Goal: Task Accomplishment & Management: Use online tool/utility

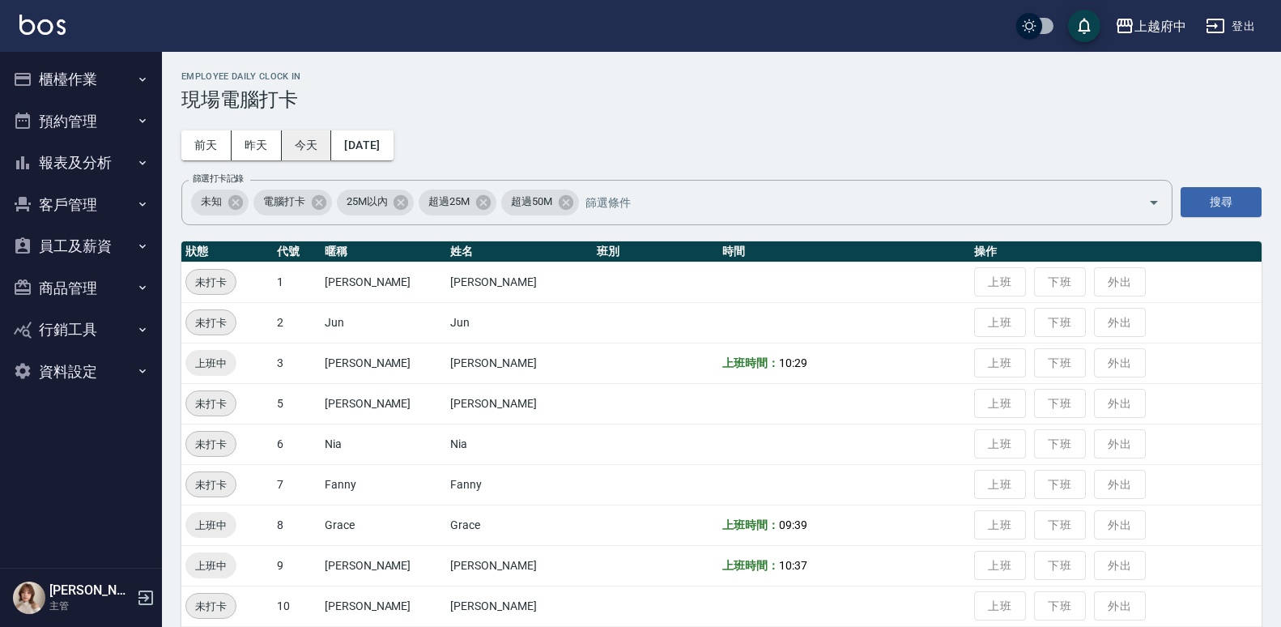
click at [319, 152] on button "今天" at bounding box center [307, 145] width 50 height 30
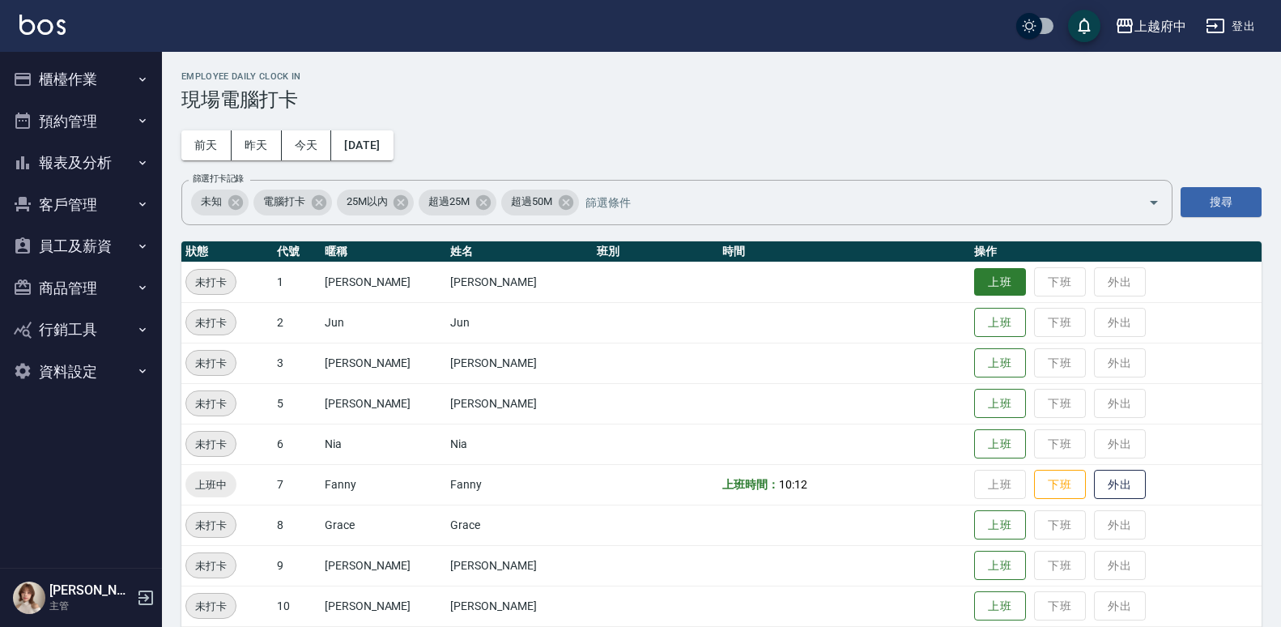
click at [986, 279] on button "上班" at bounding box center [1000, 282] width 52 height 28
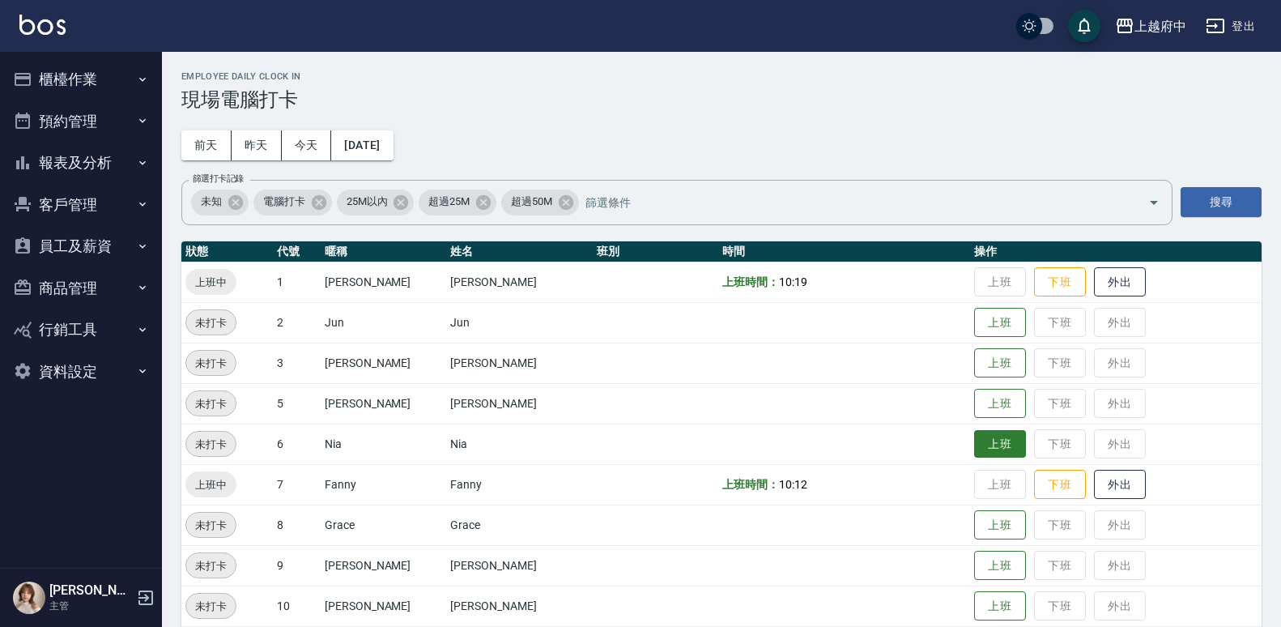
click at [987, 440] on button "上班" at bounding box center [1000, 444] width 52 height 28
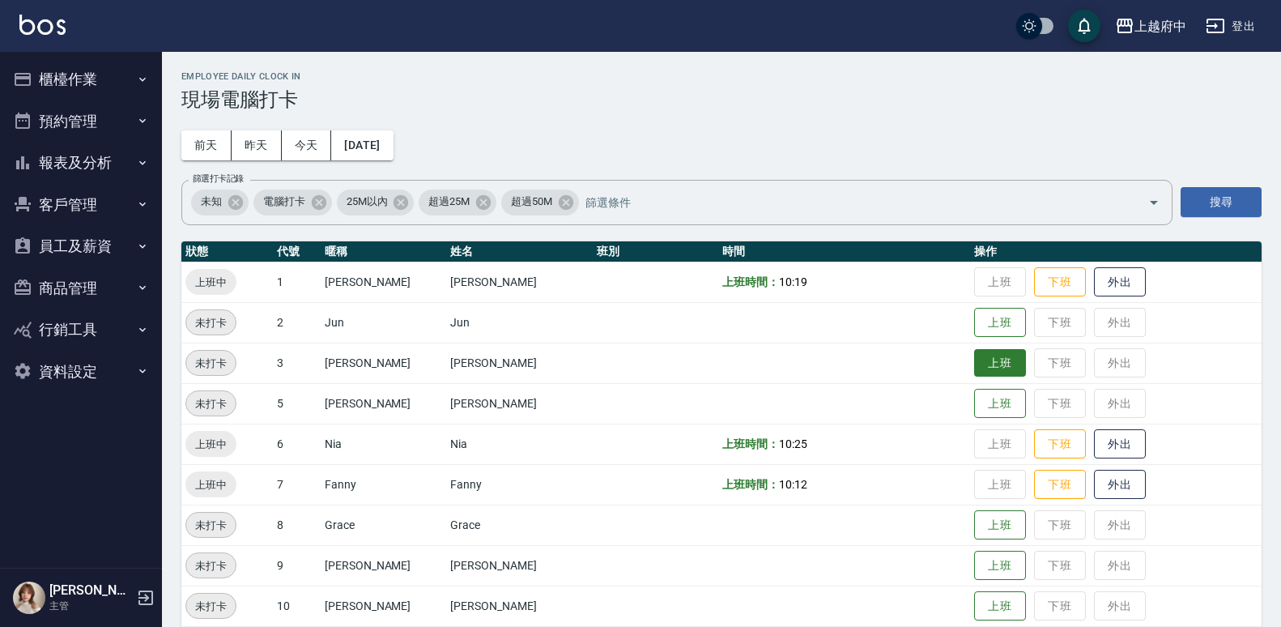
click at [974, 374] on button "上班" at bounding box center [1000, 363] width 52 height 28
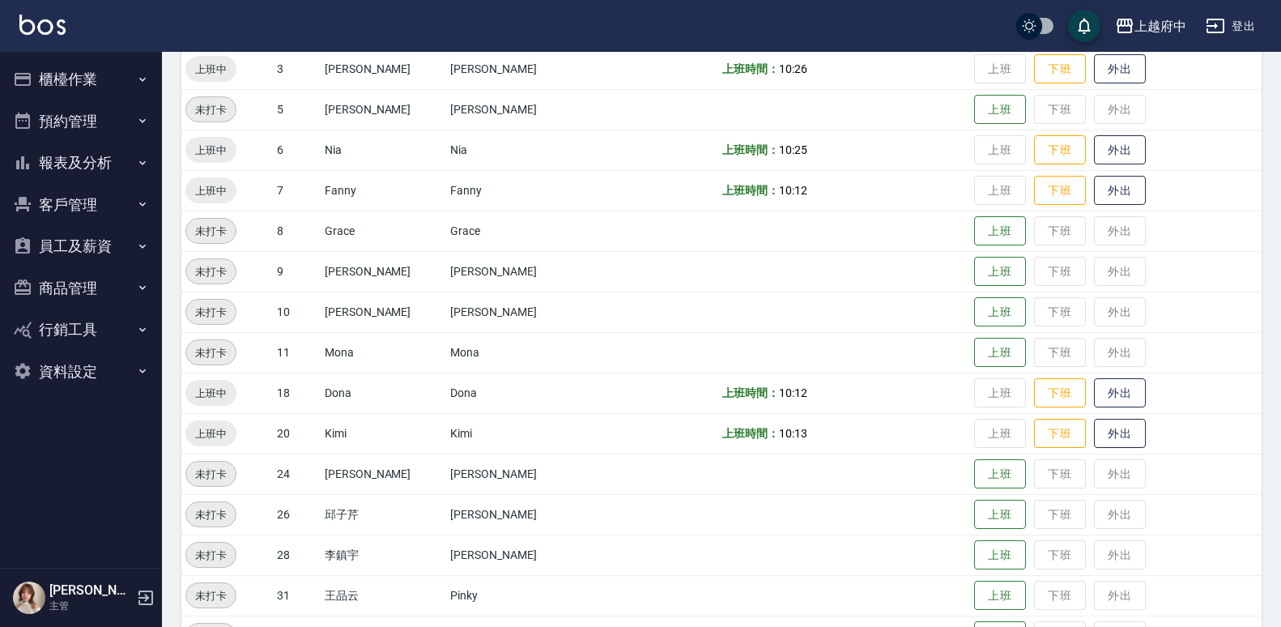
scroll to position [343, 0]
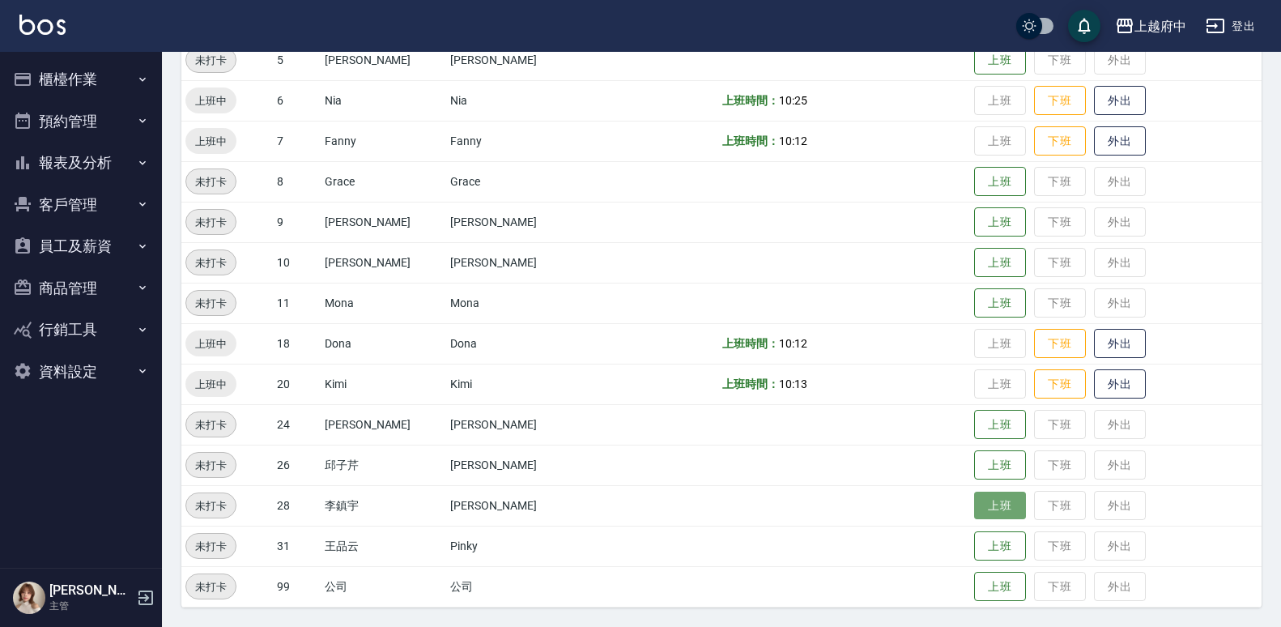
click at [989, 502] on button "上班" at bounding box center [1000, 506] width 52 height 28
click at [975, 545] on button "上班" at bounding box center [1000, 546] width 52 height 28
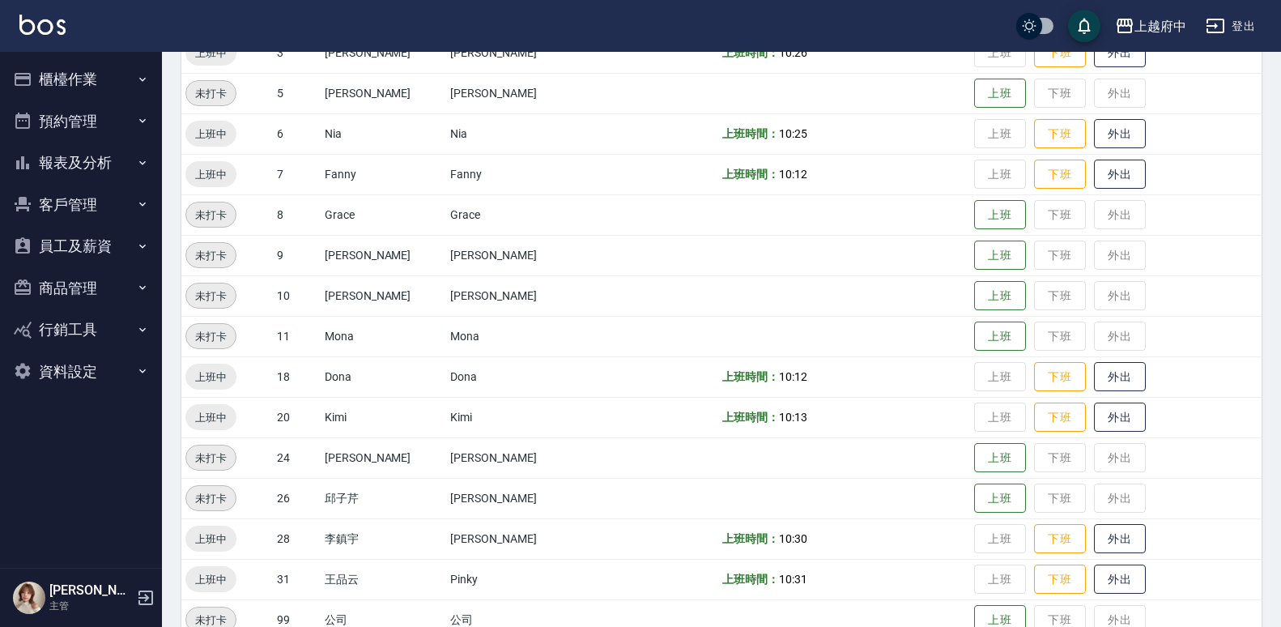
scroll to position [324, 0]
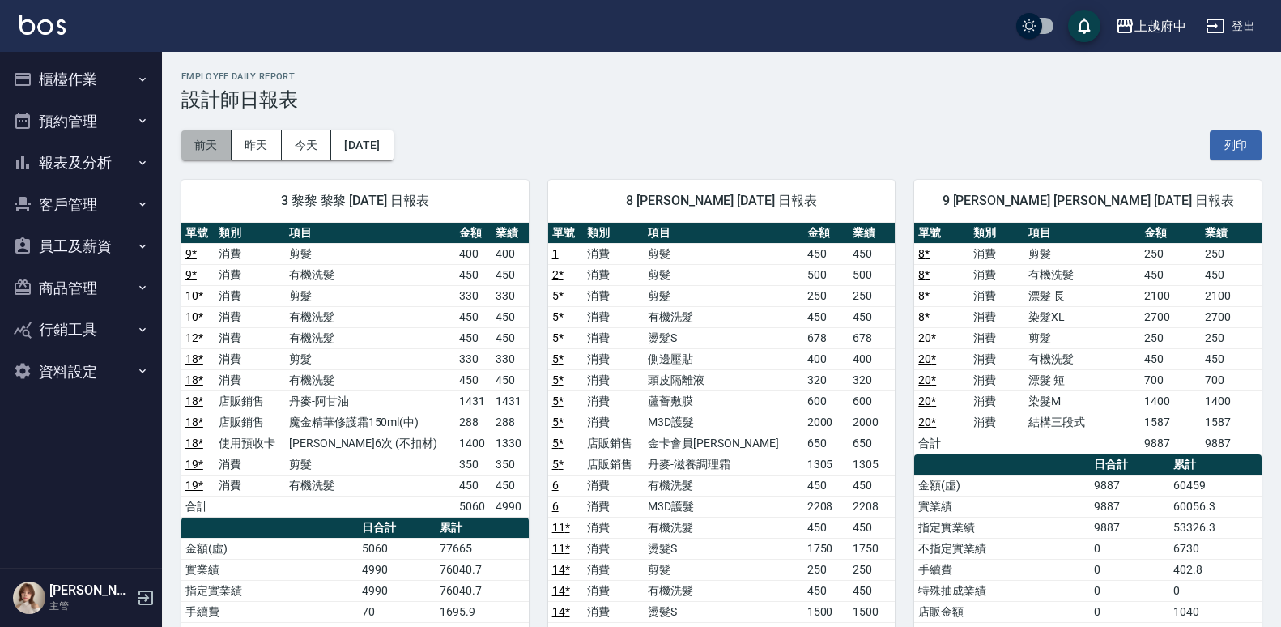
click at [217, 143] on button "前天" at bounding box center [206, 145] width 50 height 30
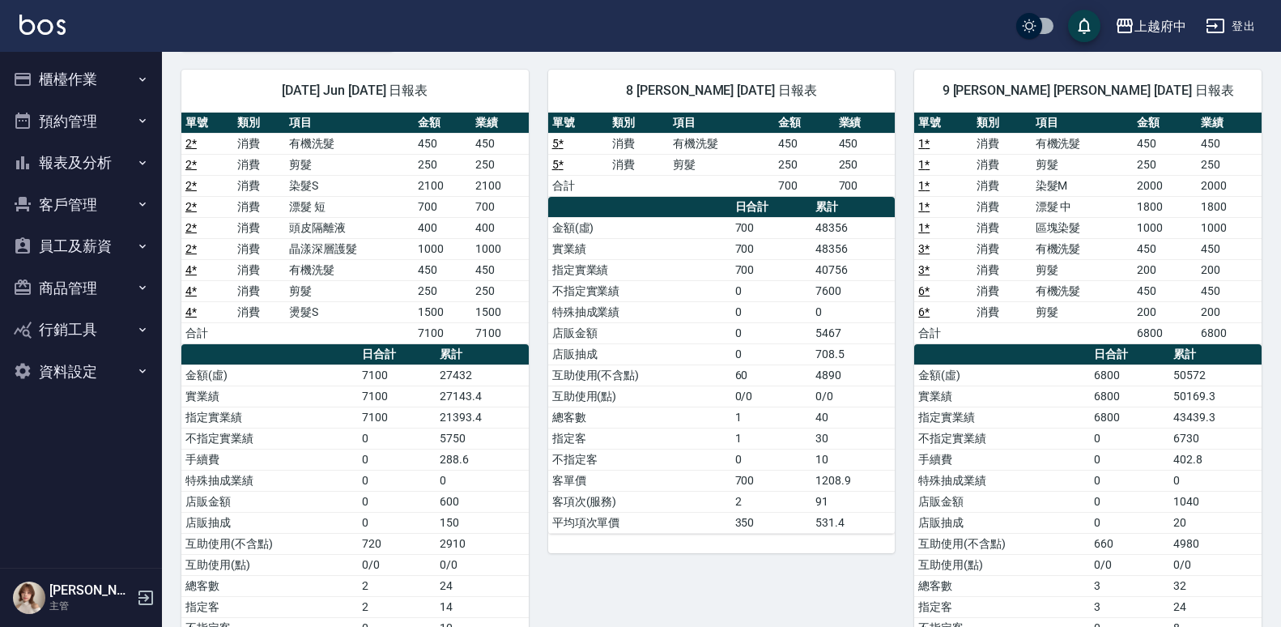
scroll to position [81, 0]
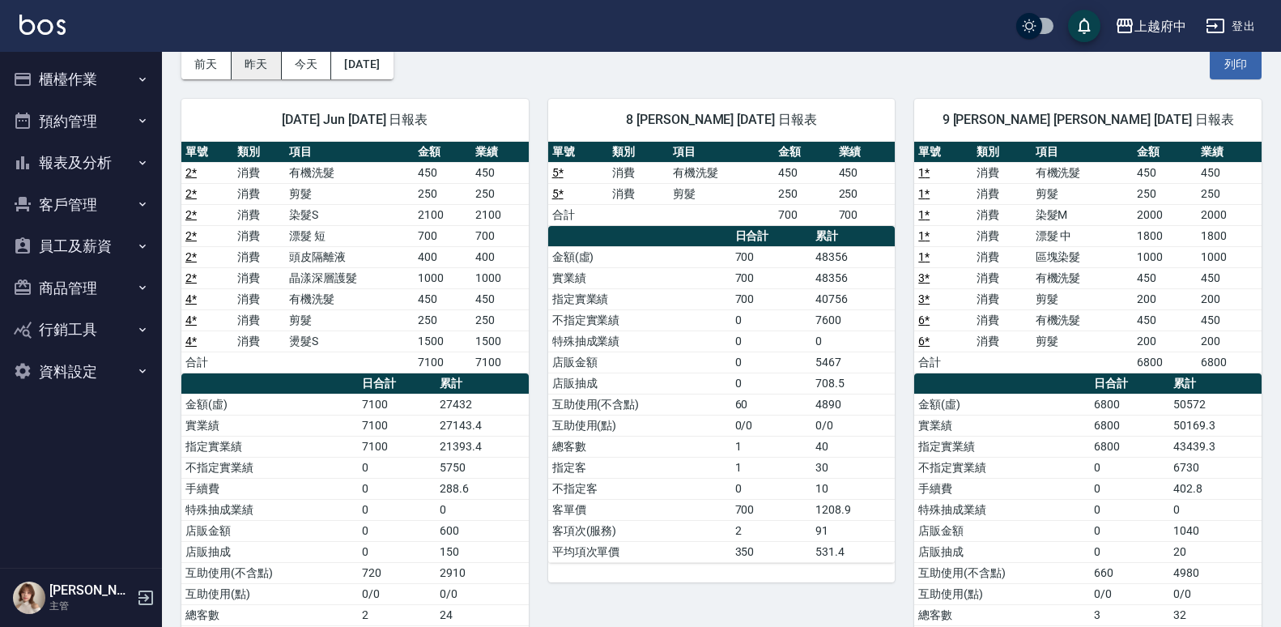
click at [266, 69] on button "昨天" at bounding box center [257, 64] width 50 height 30
